Goal: Task Accomplishment & Management: Complete application form

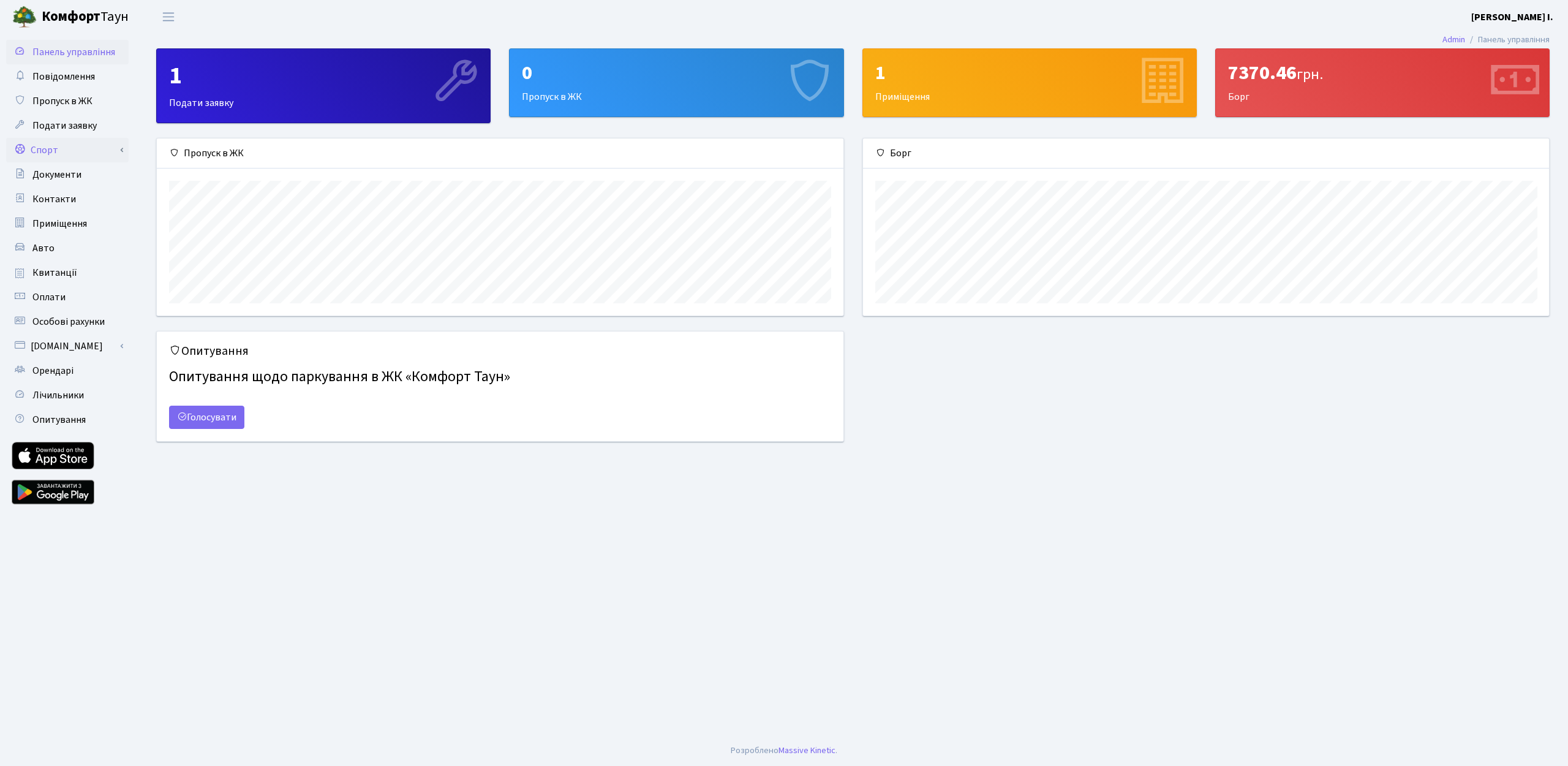
scroll to position [177, 686]
click at [70, 104] on span "Пропуск в ЖК" at bounding box center [62, 101] width 60 height 13
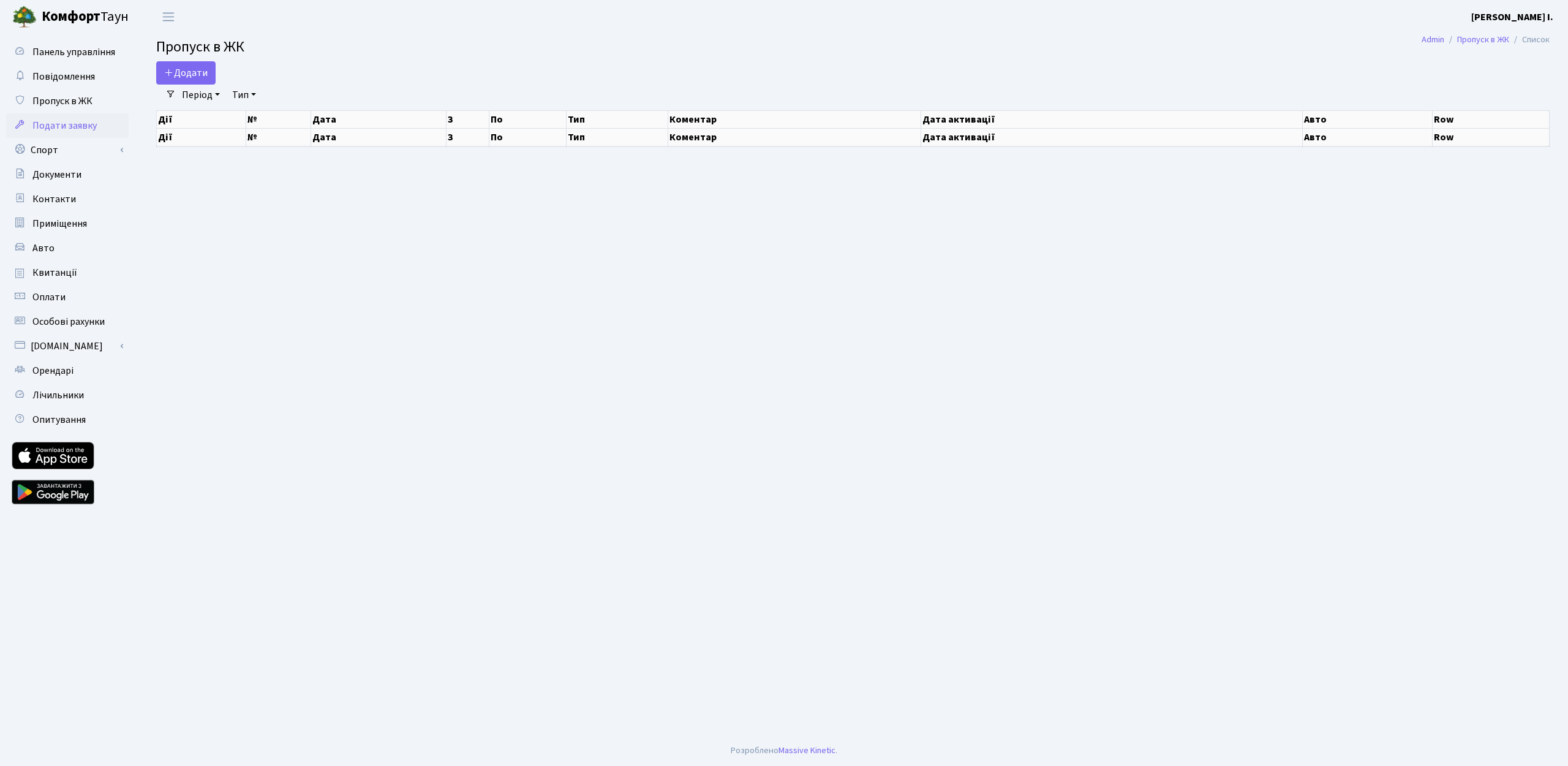
select select "25"
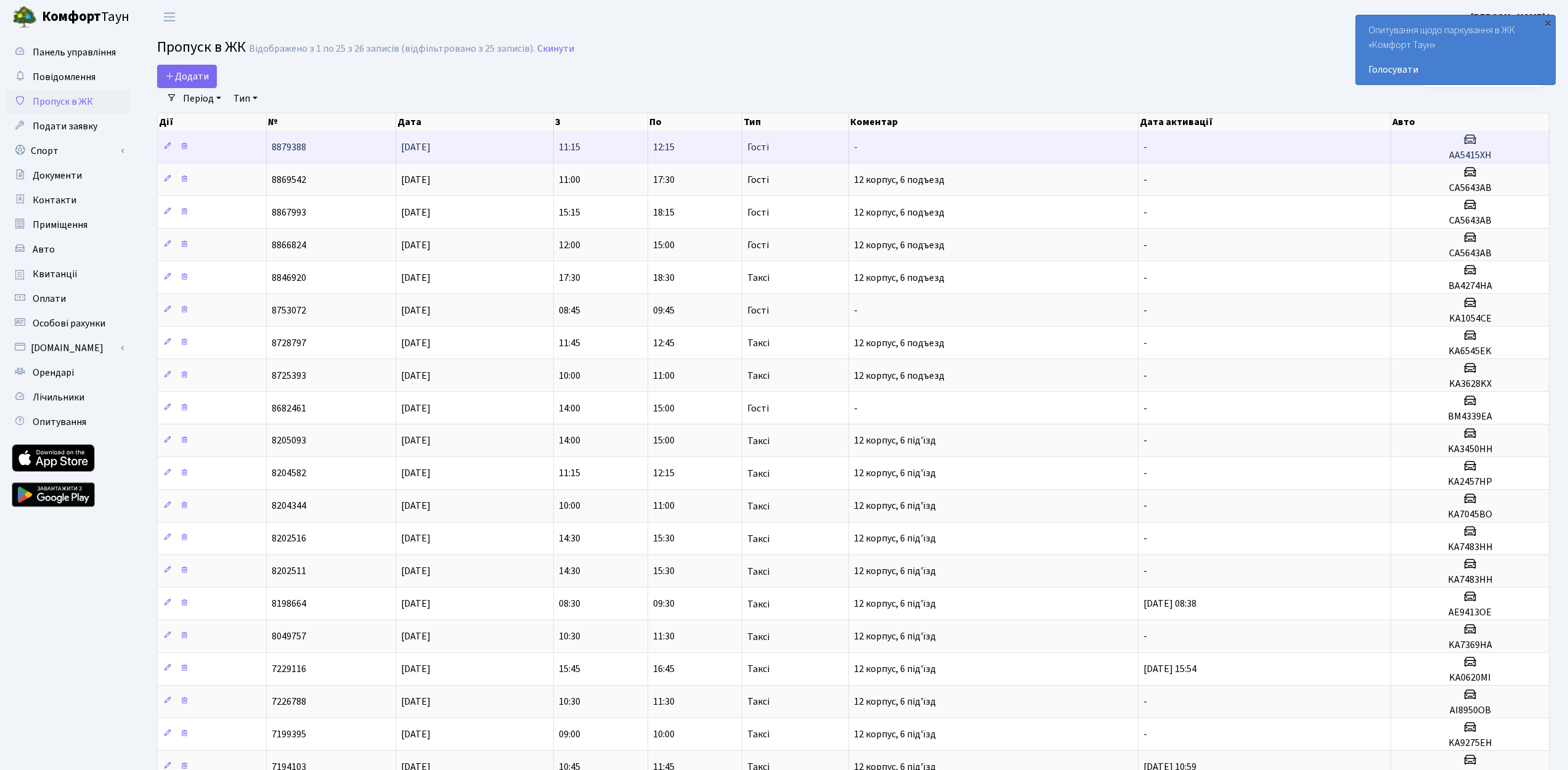
click at [1371, 144] on td "-" at bounding box center [1265, 146] width 253 height 32
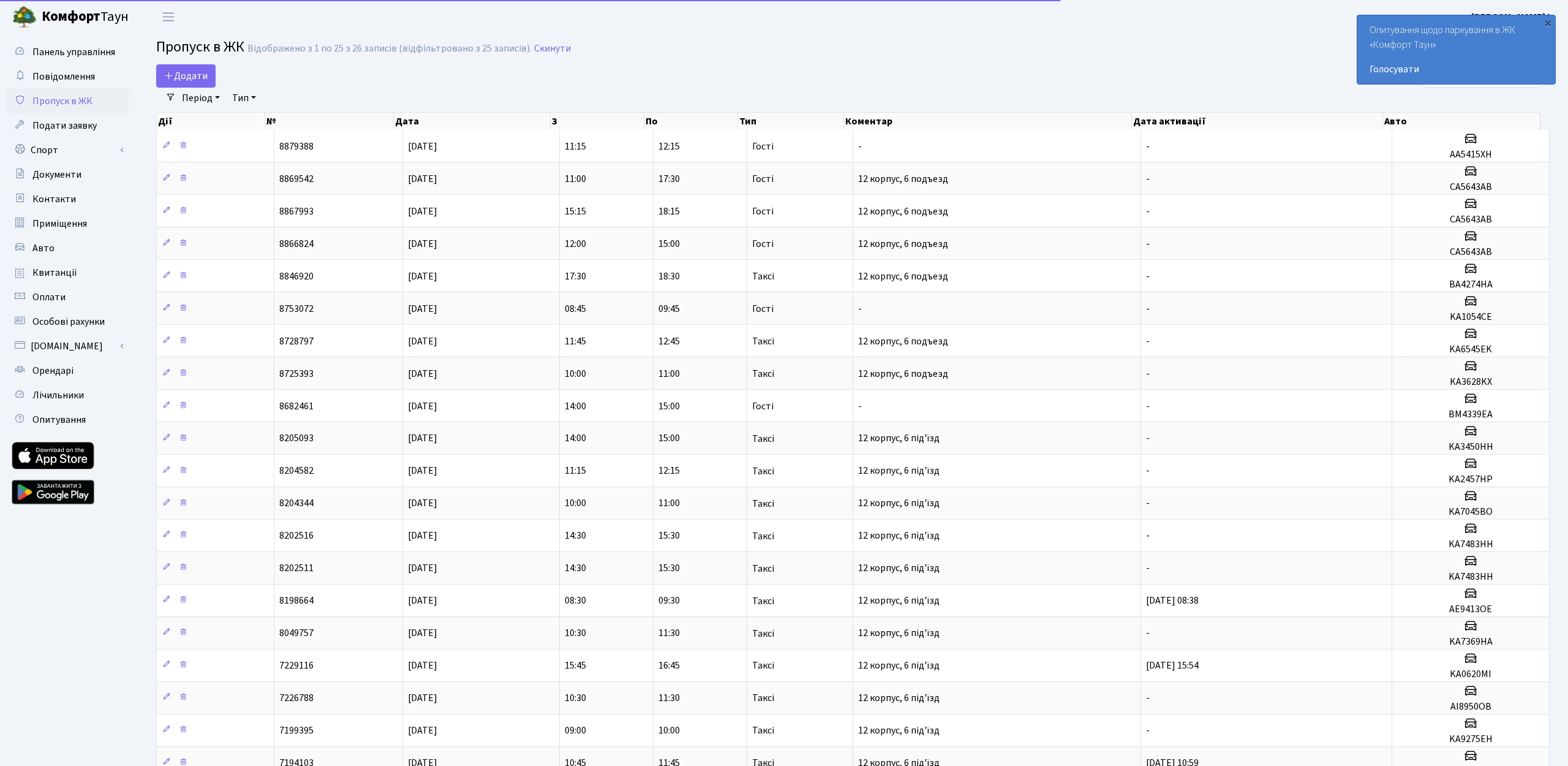
select select "25"
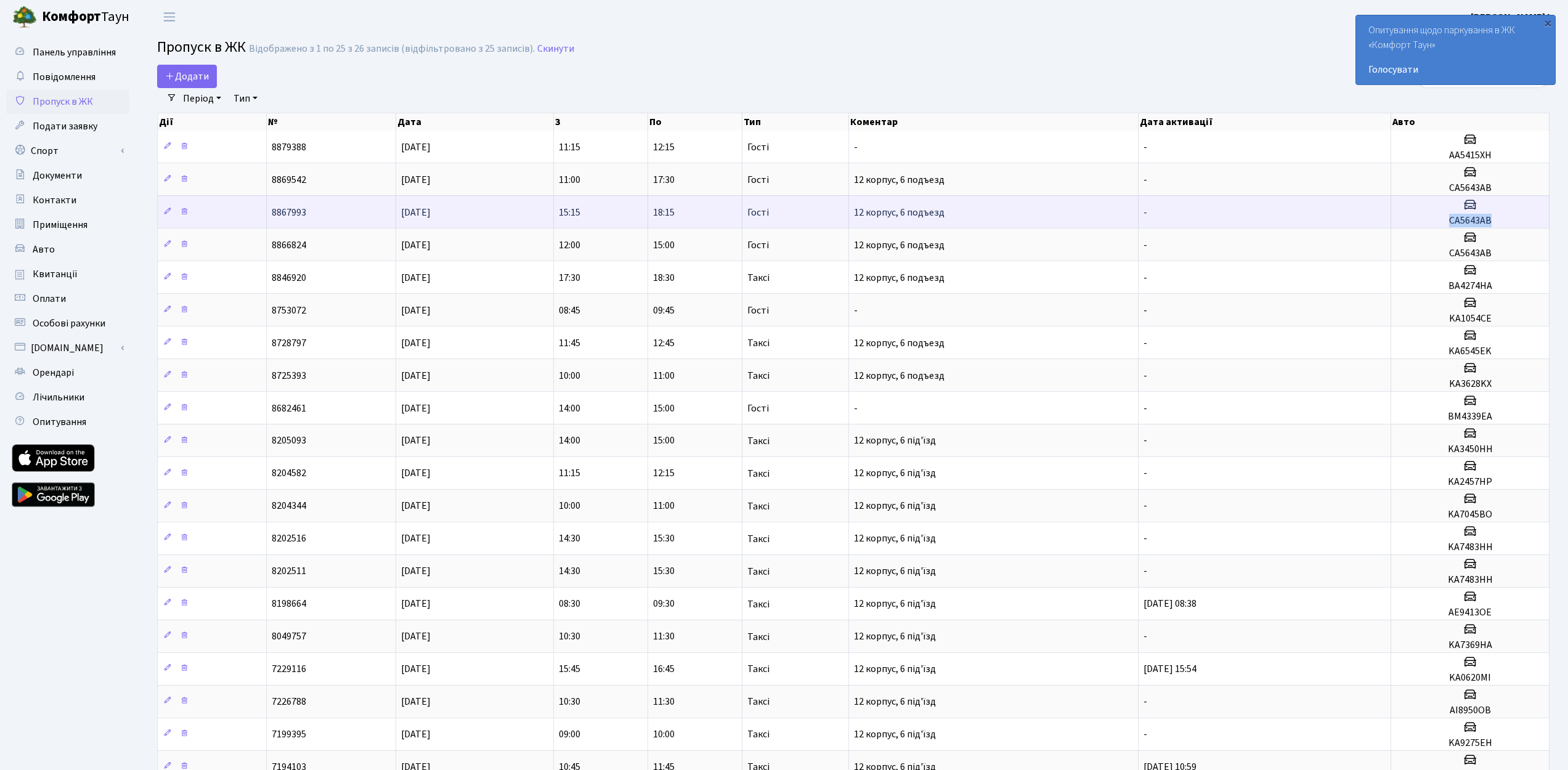
drag, startPoint x: 1497, startPoint y: 218, endPoint x: 1451, endPoint y: 219, distance: 46.0
click at [1451, 219] on h5 "СА5643АВ" at bounding box center [1470, 221] width 148 height 12
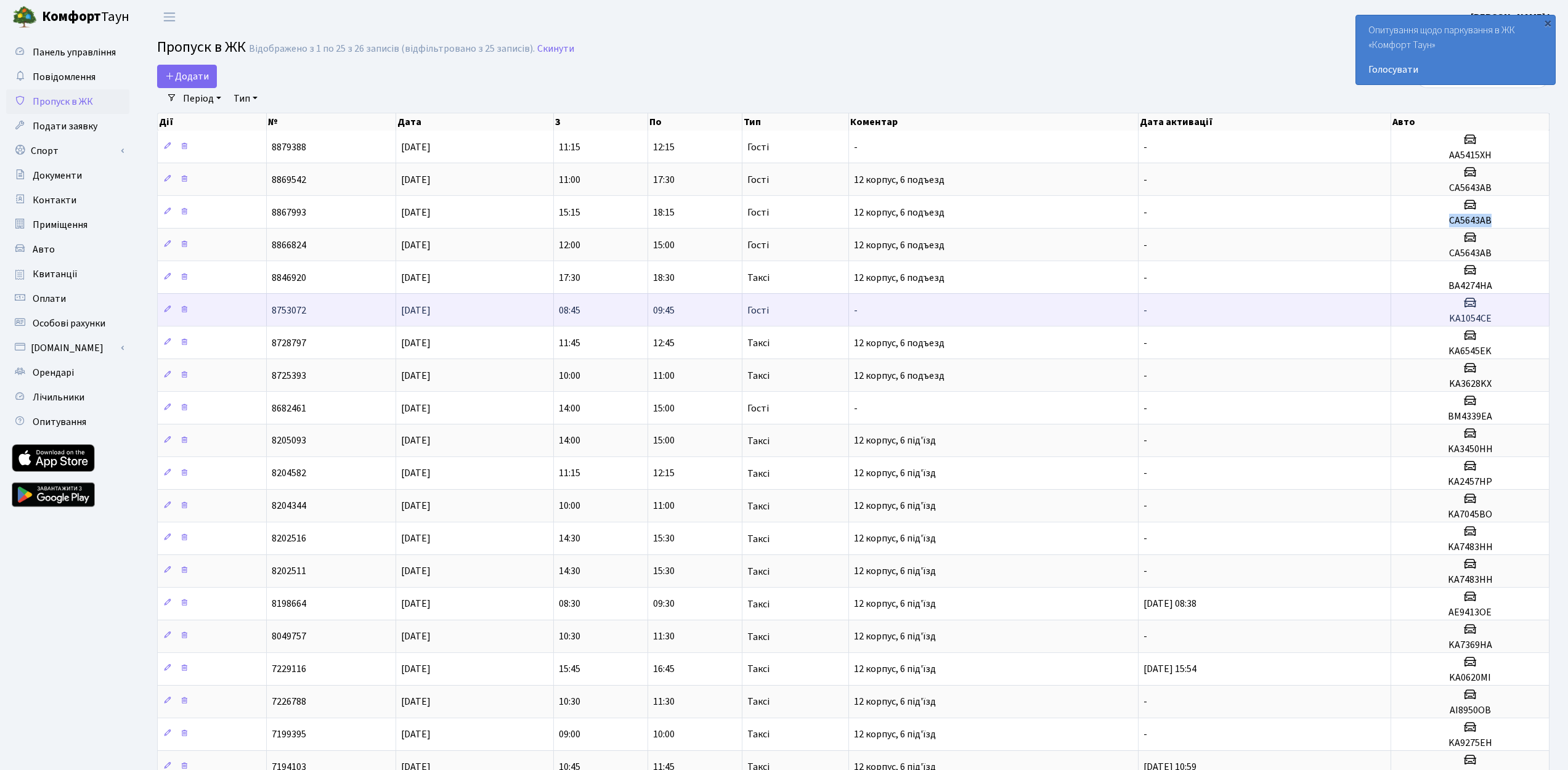
copy h5 "СА5643АВ"
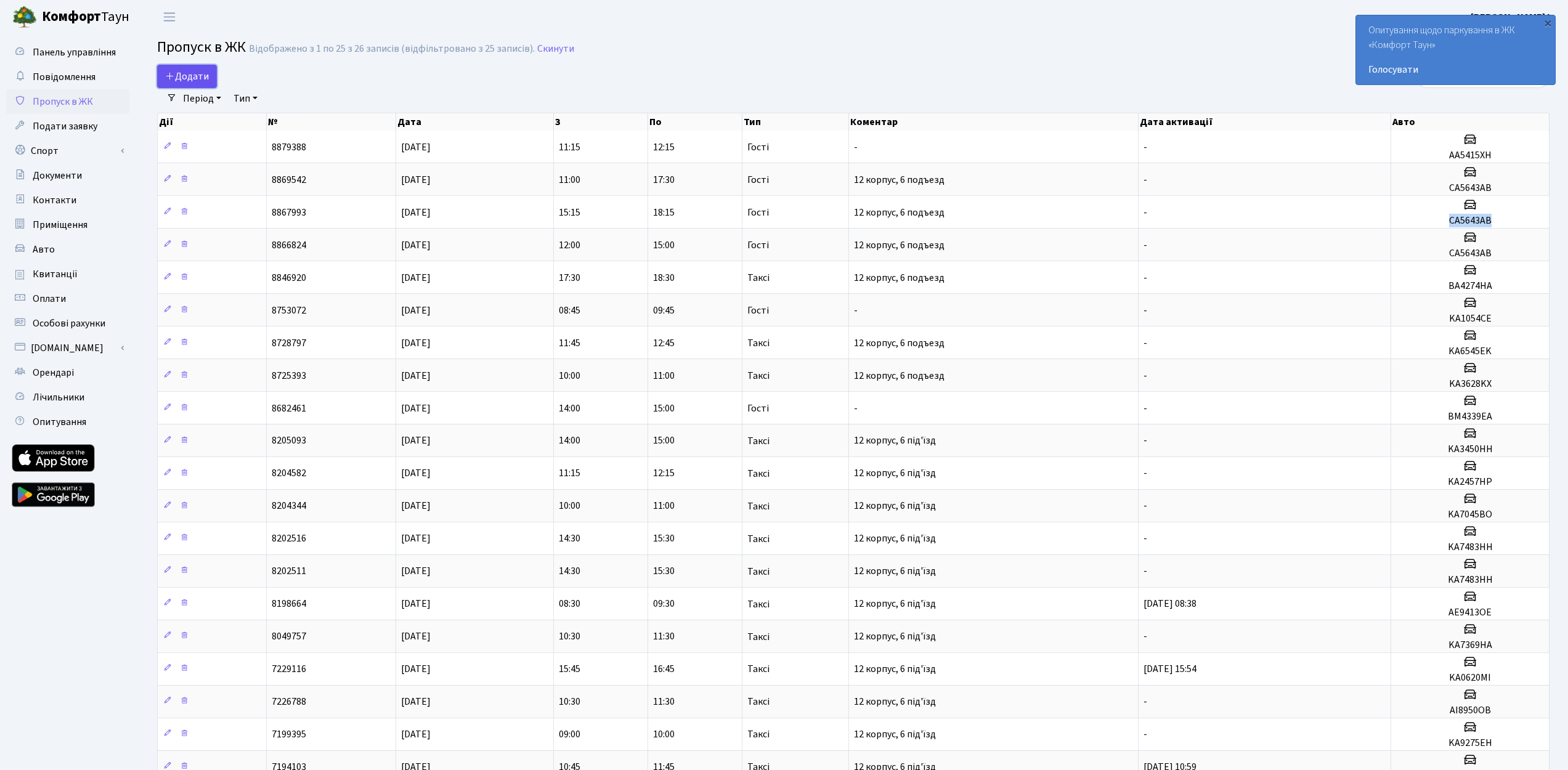
click at [199, 79] on span "Додати" at bounding box center [186, 76] width 44 height 13
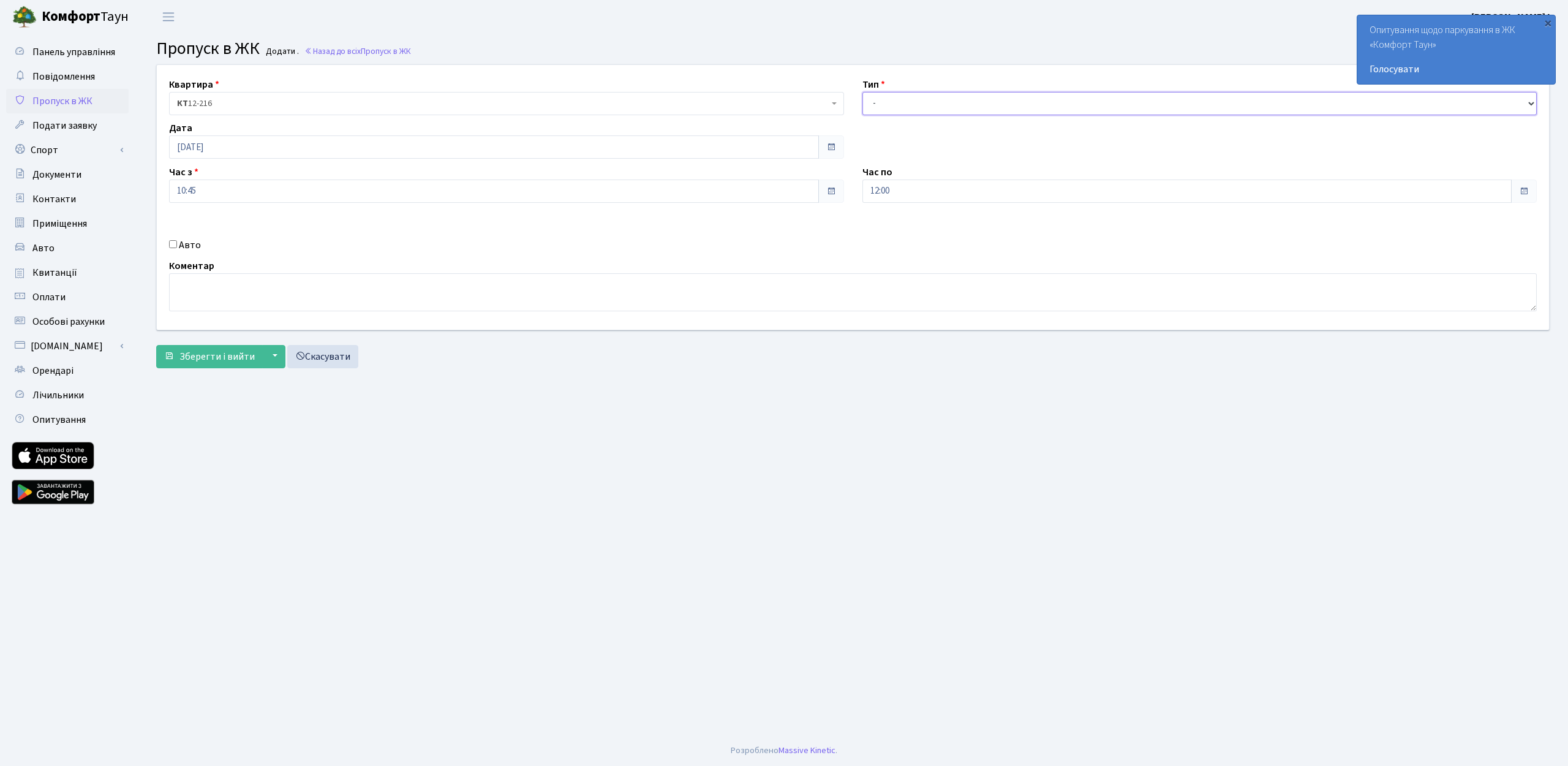
click at [889, 100] on select "- Доставка Таксі Гості Сервіс" at bounding box center [1200, 103] width 675 height 24
select select "3"
click at [181, 245] on label "Авто" at bounding box center [190, 245] width 22 height 15
click at [177, 245] on input "Авто" at bounding box center [173, 244] width 8 height 8
checkbox input "true"
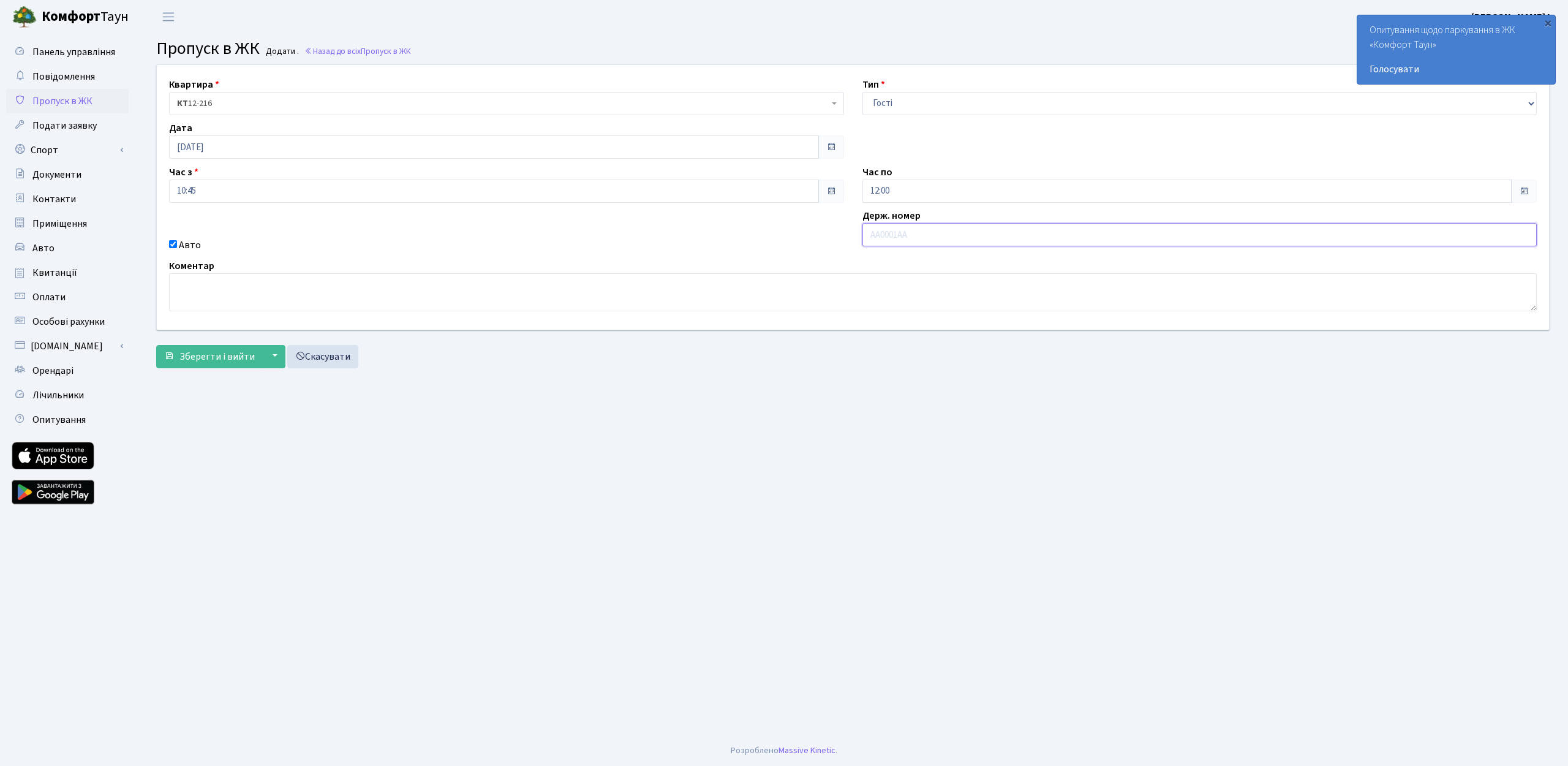
paste input "СА5643АВ"
type input "СА5643АВ"
click at [943, 472] on main "Admin Пропуск в ЖК Додати Пропуск в ЖК Додати . Назад до всіх Пропуск в ЖК Квар…" at bounding box center [853, 385] width 1430 height 702
click at [309, 195] on input "10:45" at bounding box center [494, 191] width 650 height 24
click at [216, 225] on icon at bounding box center [202, 233] width 33 height 33
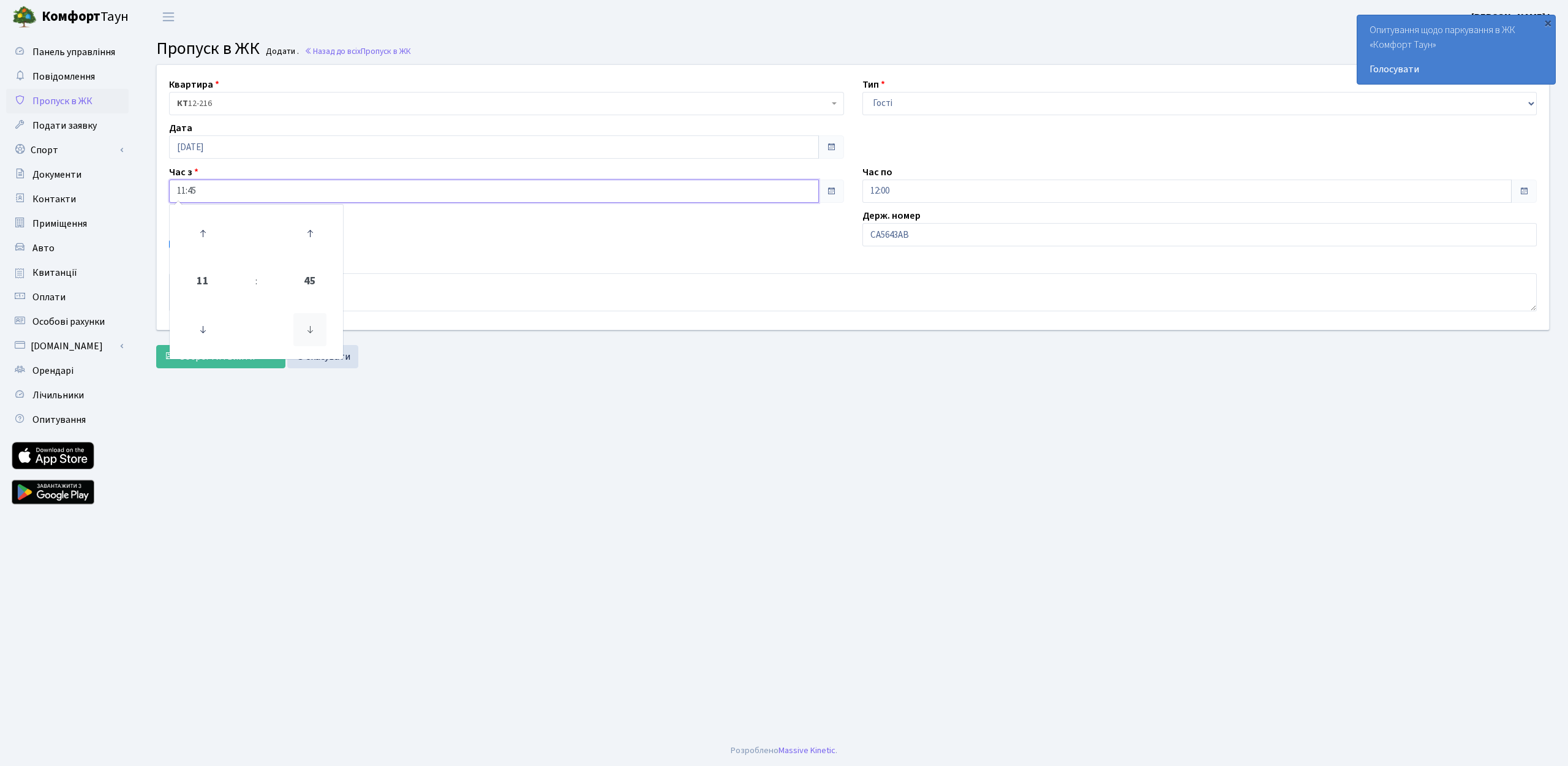
click at [300, 335] on icon at bounding box center [309, 329] width 33 height 33
click at [308, 335] on icon at bounding box center [309, 329] width 33 height 33
click at [323, 238] on icon at bounding box center [309, 233] width 33 height 33
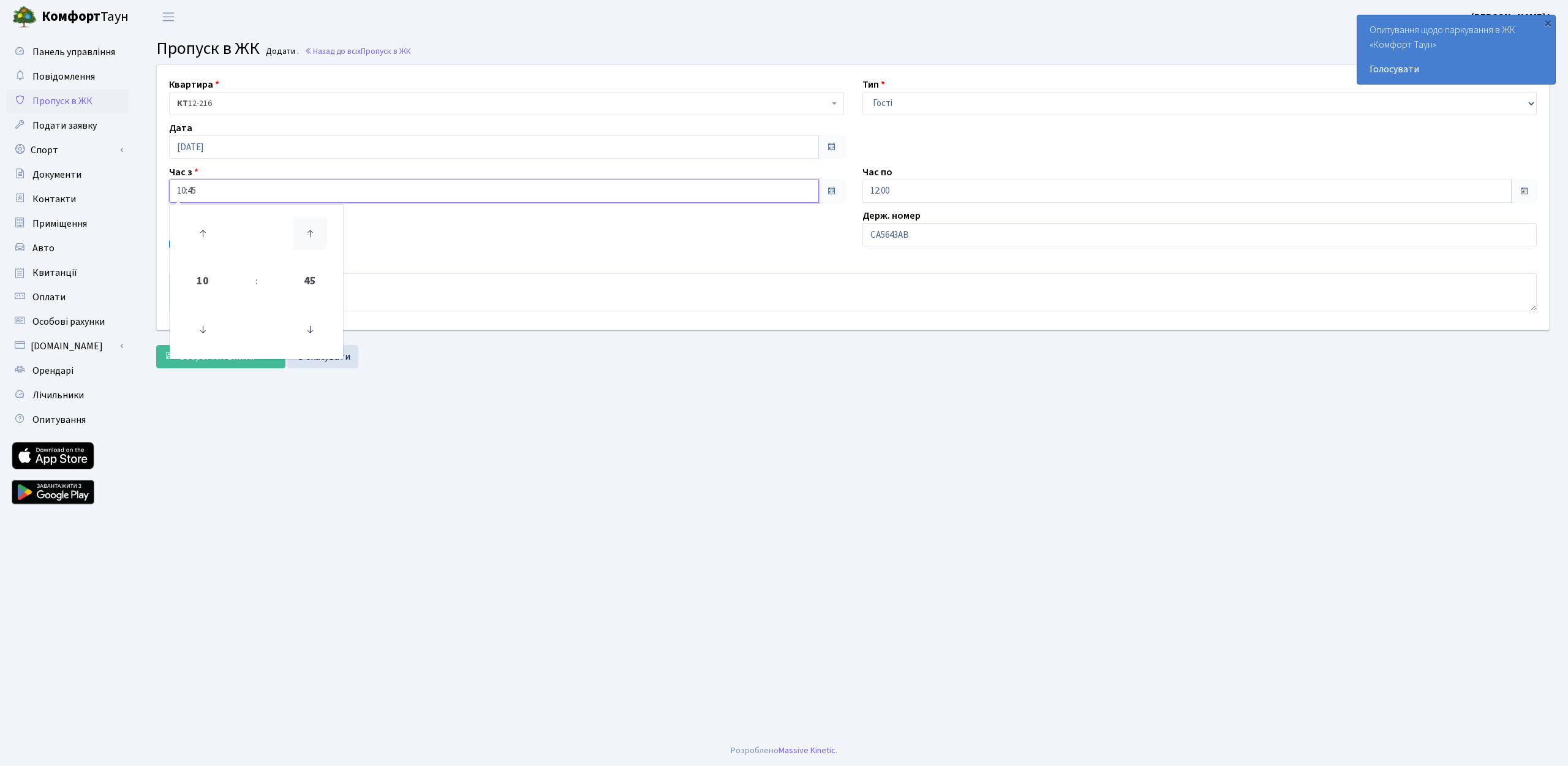
type input "11:00"
click at [907, 190] on input "12:00" at bounding box center [1187, 191] width 650 height 24
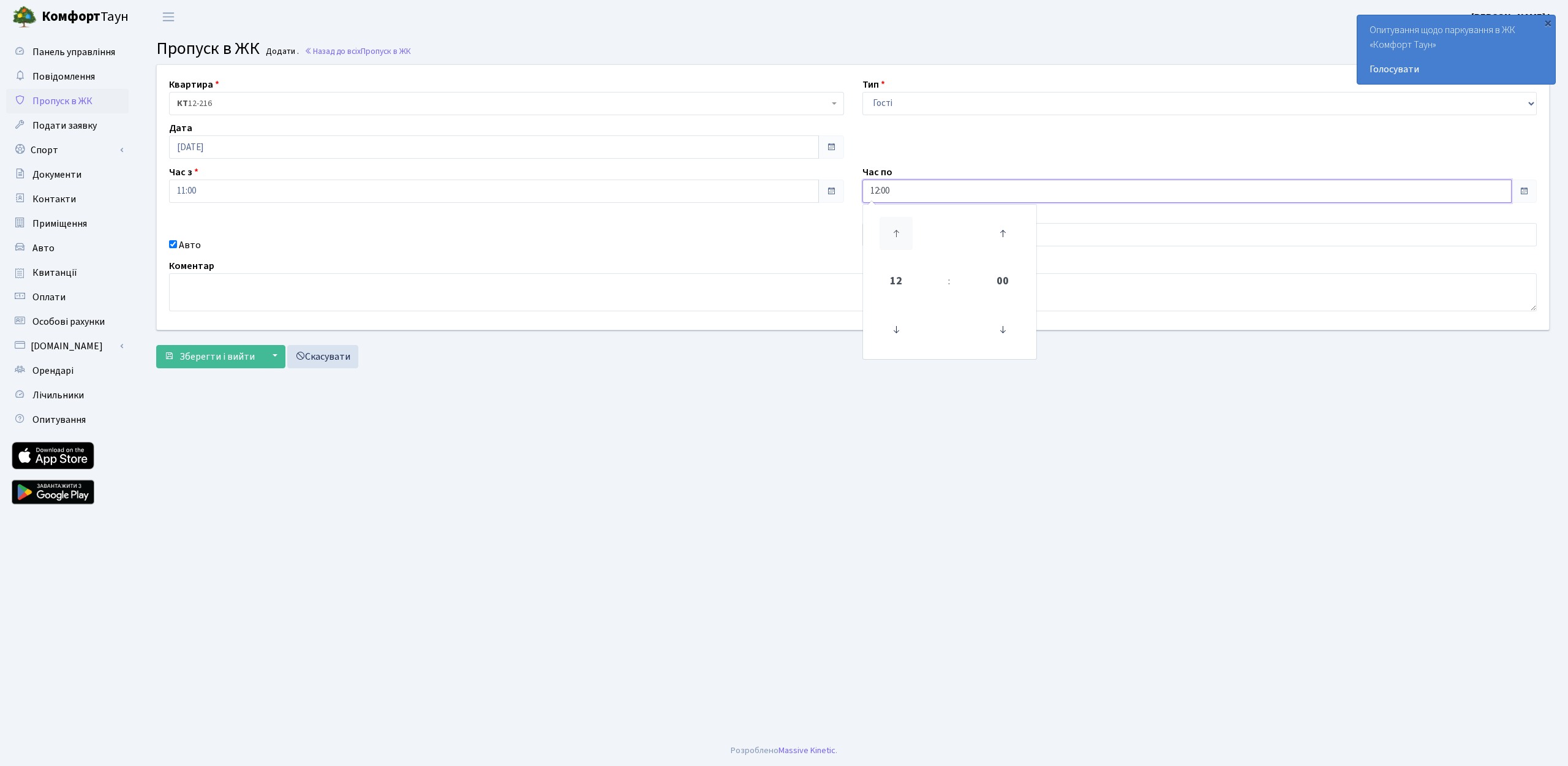
click at [900, 233] on icon at bounding box center [895, 233] width 33 height 33
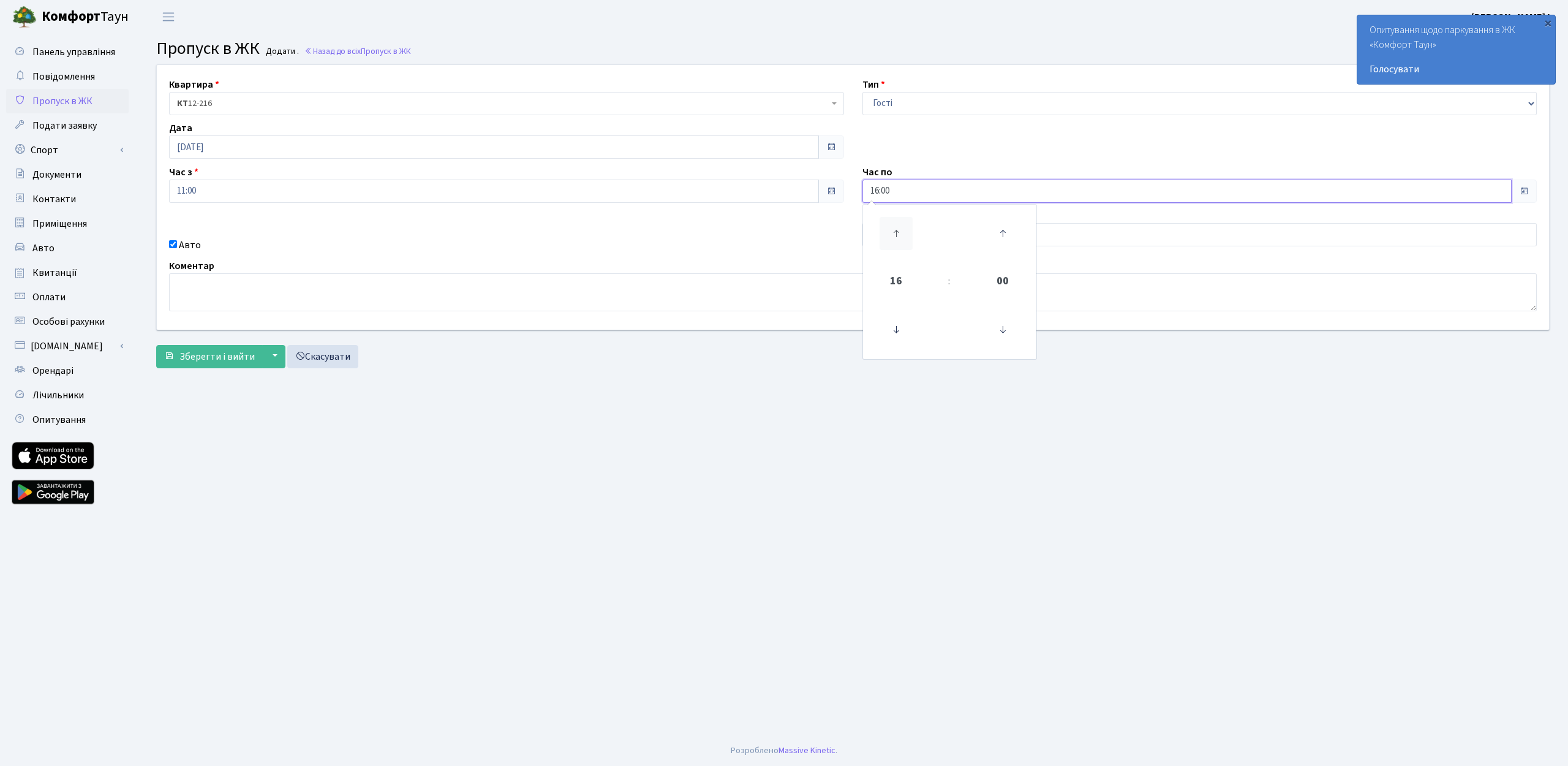
type input "17:00"
click at [1097, 454] on main "Admin Пропуск в ЖК Додати Пропуск в ЖК Додати . Назад до всіх Пропуск в ЖК Квар…" at bounding box center [853, 385] width 1430 height 702
click at [213, 361] on span "Зберегти і вийти" at bounding box center [217, 357] width 75 height 13
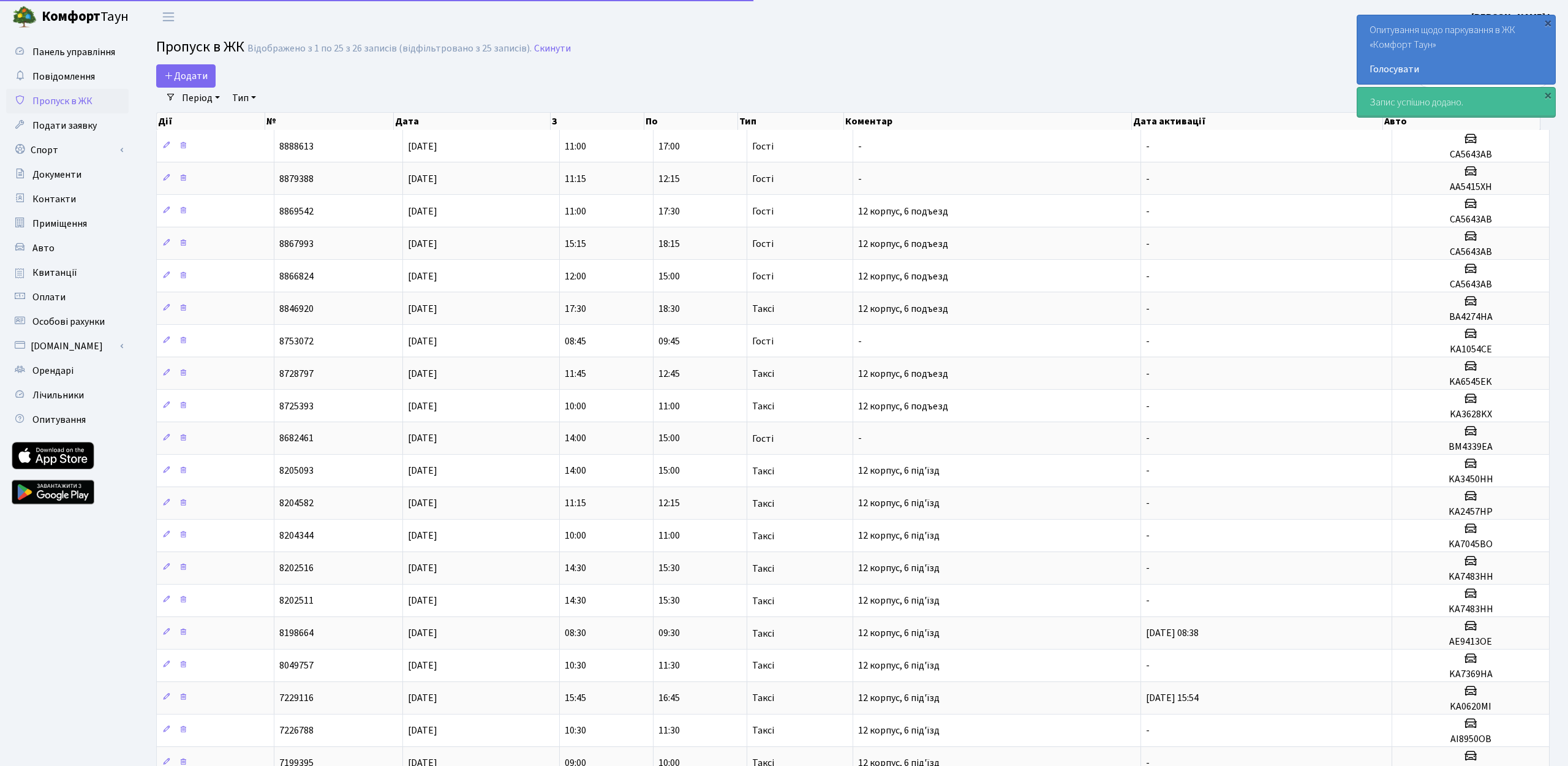
select select "25"
